Goal: Task Accomplishment & Management: Manage account settings

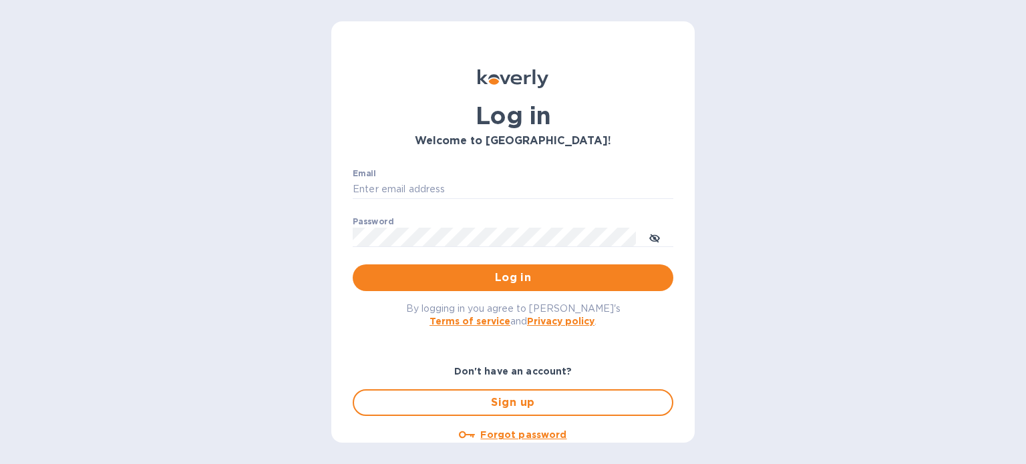
type input "[EMAIL_ADDRESS][DOMAIN_NAME]"
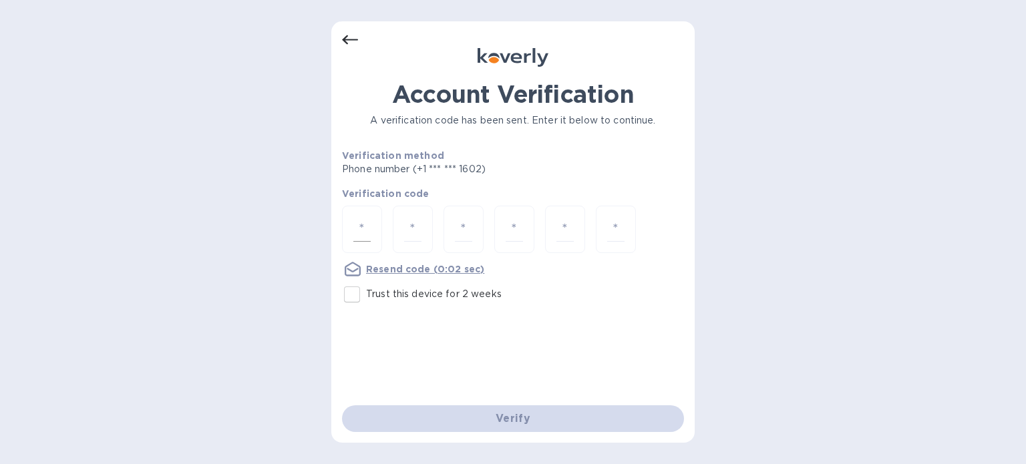
click at [372, 227] on div at bounding box center [362, 229] width 40 height 47
type input "5"
type input "3"
type input "1"
type input "4"
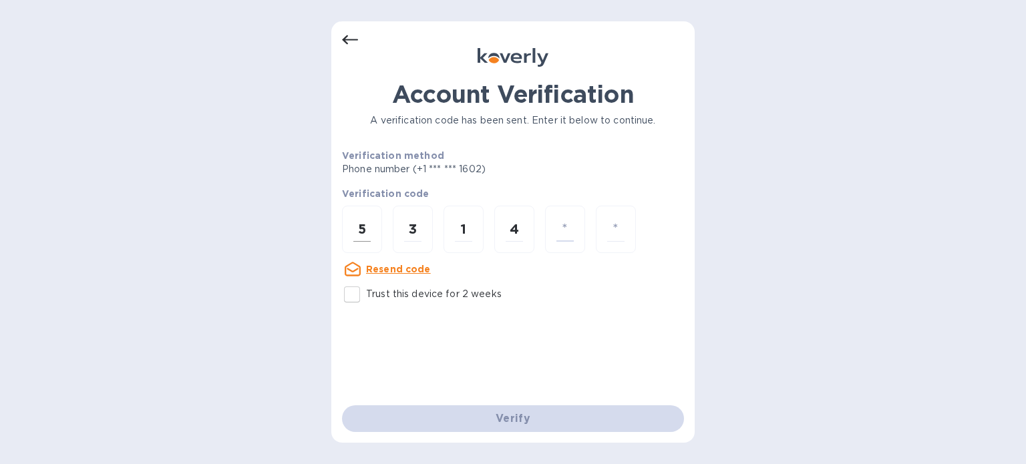
type input "8"
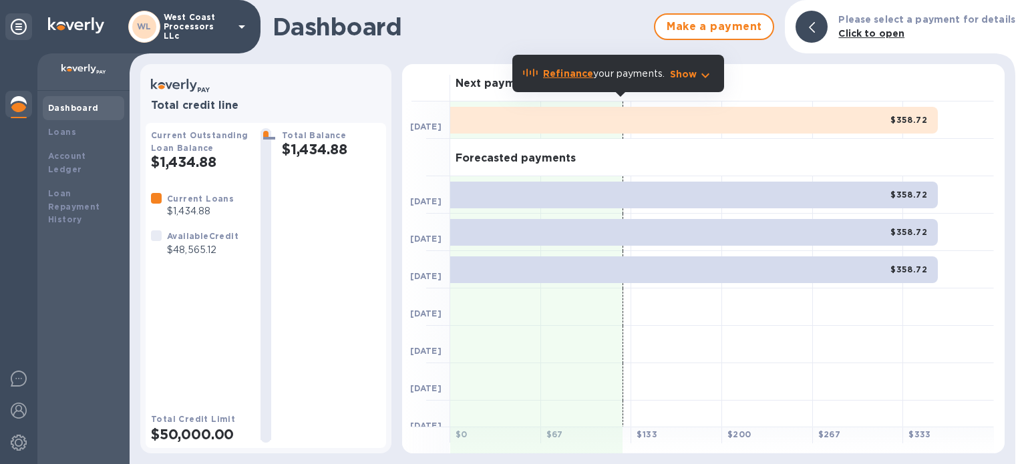
click at [708, 78] on icon "button" at bounding box center [706, 75] width 16 height 16
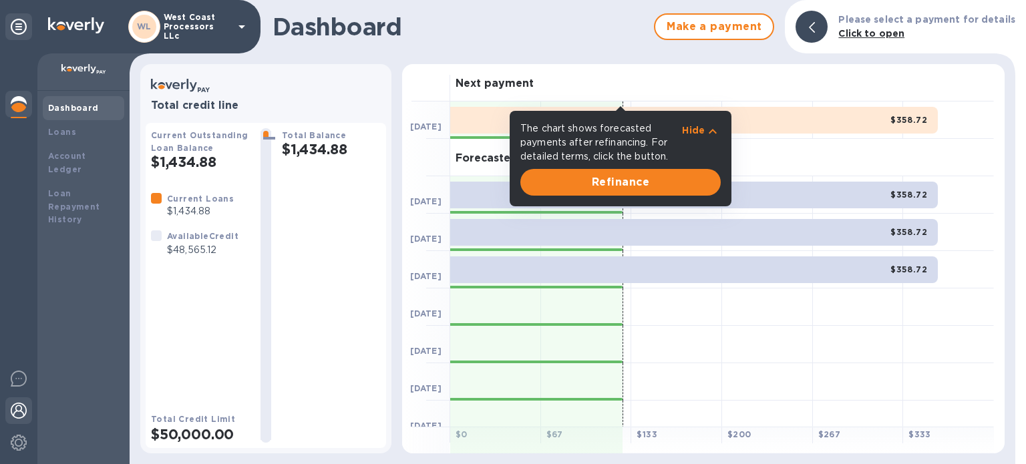
click at [20, 408] on img at bounding box center [19, 411] width 16 height 16
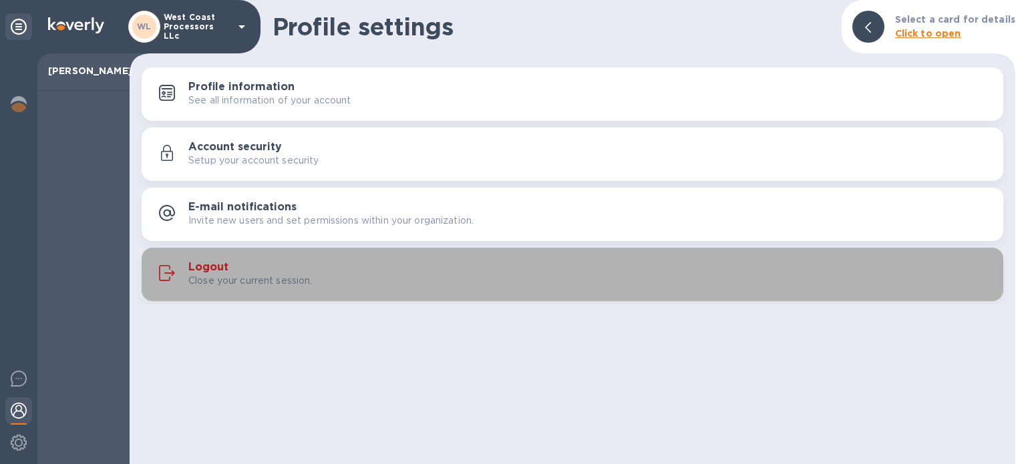
click at [223, 266] on h3 "Logout" at bounding box center [208, 267] width 40 height 13
